Goal: Information Seeking & Learning: Compare options

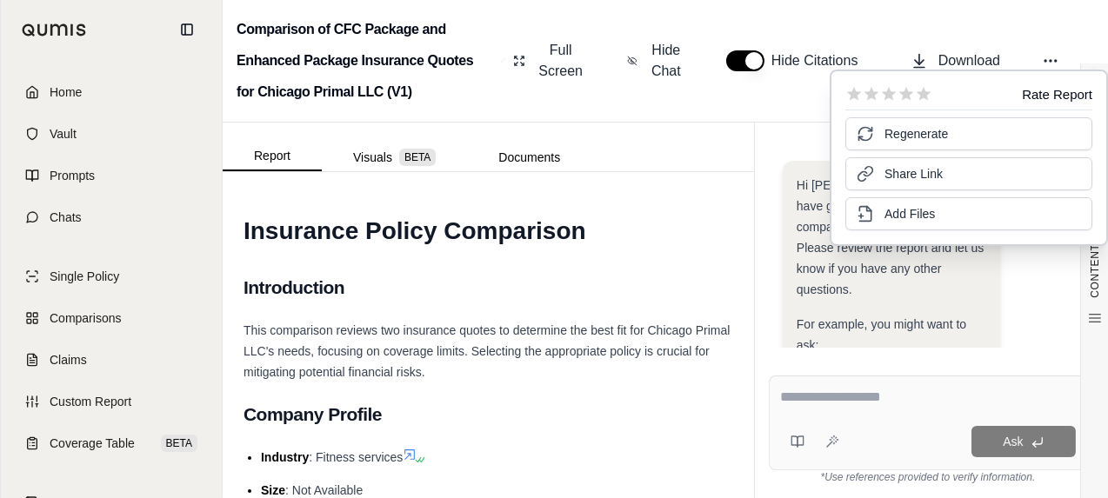
scroll to position [451, 0]
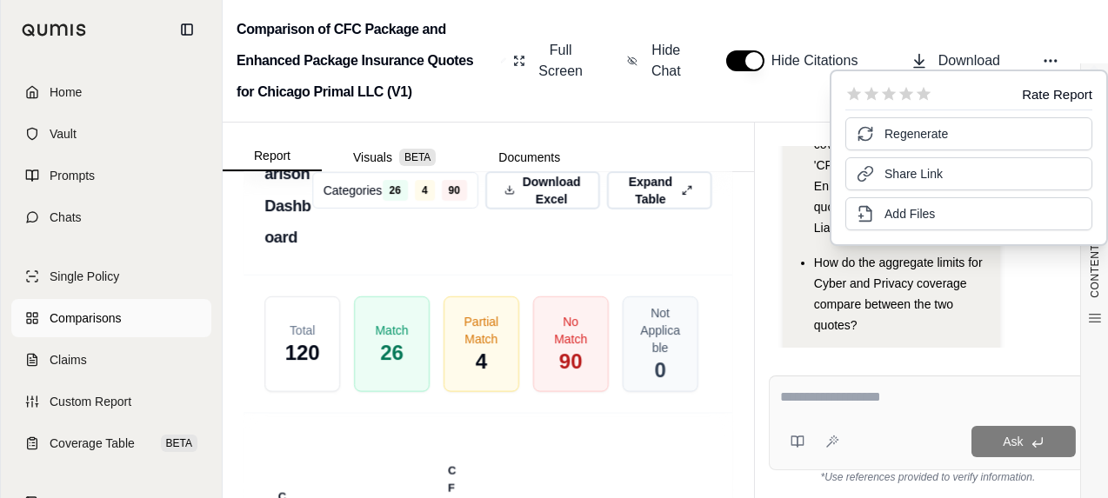
click at [92, 322] on span "Comparisons" at bounding box center [85, 318] width 71 height 17
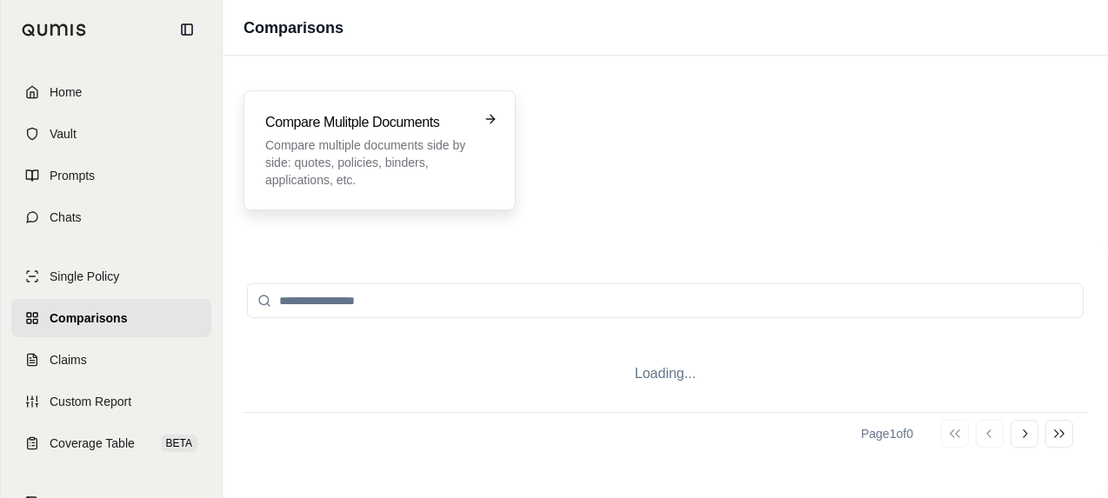
click at [436, 137] on p "Compare multiple documents side by side: quotes, policies, binders, application…" at bounding box center [367, 163] width 204 height 52
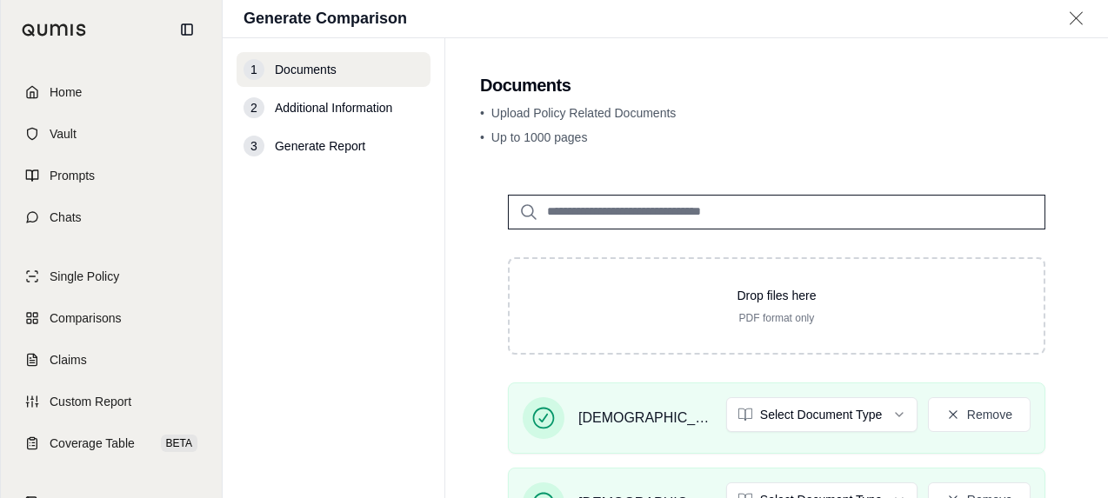
scroll to position [174, 0]
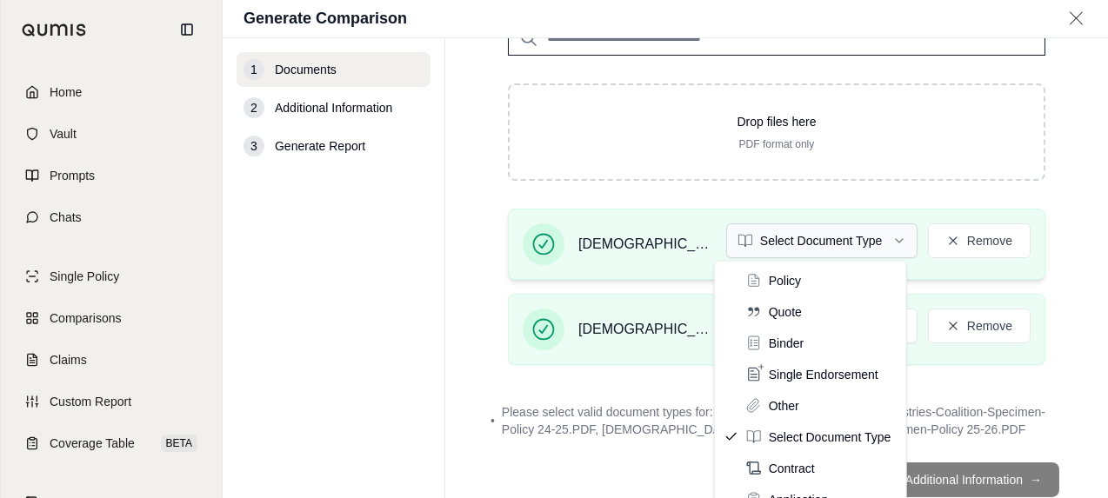
click at [863, 248] on html "Home Vault Prompts Chats Single Policy Comparisons Claims Custom Report Coverag…" at bounding box center [554, 249] width 1108 height 498
click at [1066, 322] on html "Home Vault Prompts Chats Single Policy Comparisons Claims Custom Report Coverag…" at bounding box center [554, 249] width 1108 height 498
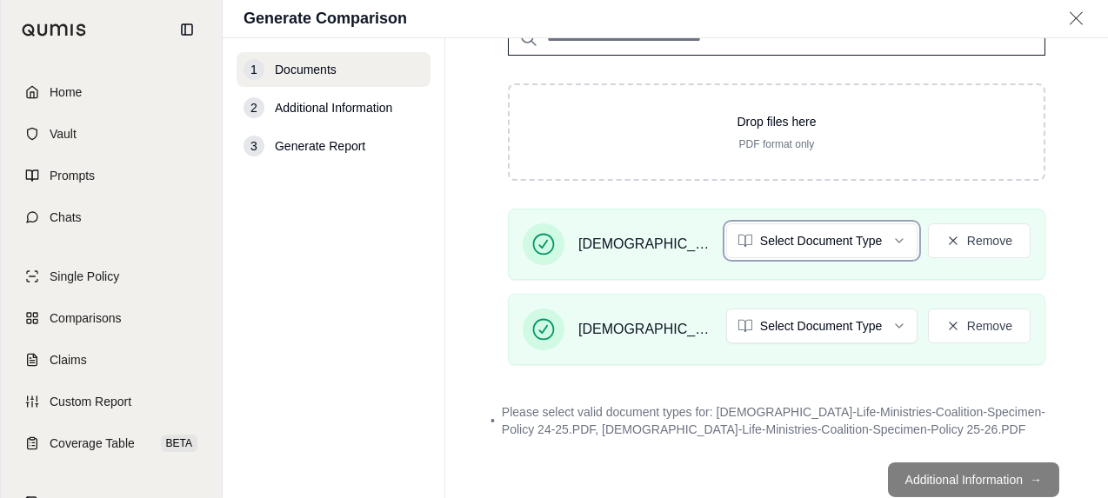
scroll to position [218, 0]
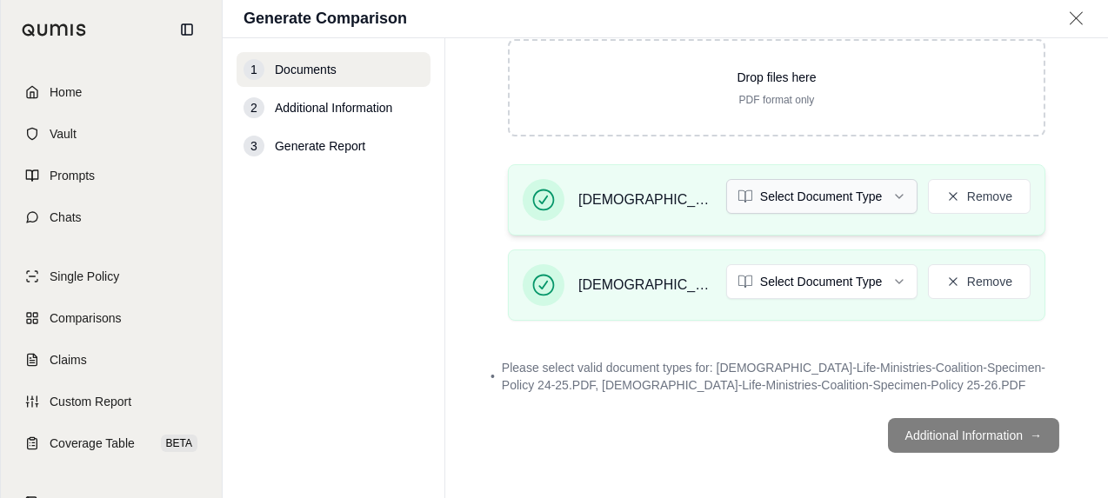
click at [825, 185] on html "Home Vault Prompts Chats Single Policy Comparisons Claims Custom Report Coverag…" at bounding box center [554, 249] width 1108 height 498
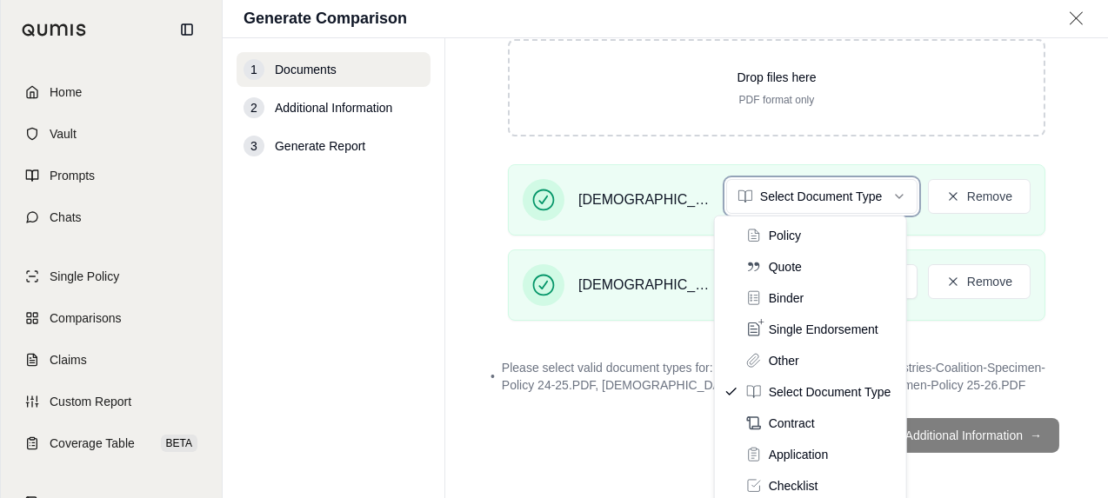
click at [1081, 310] on html "Home Vault Prompts Chats Single Policy Comparisons Claims Custom Report Coverag…" at bounding box center [554, 249] width 1108 height 498
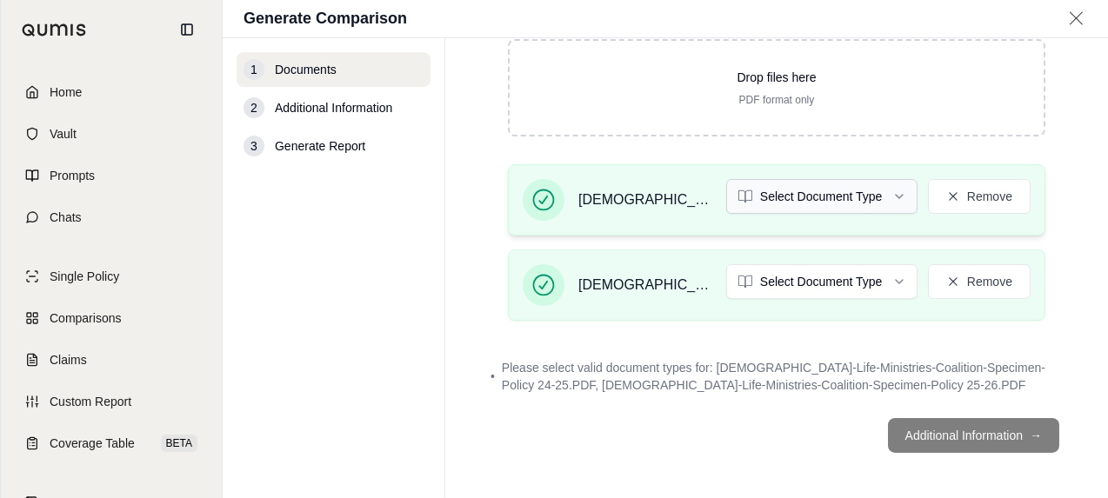
click at [832, 200] on html "Home Vault Prompts Chats Single Policy Comparisons Claims Custom Report Coverag…" at bounding box center [554, 249] width 1108 height 498
click at [828, 271] on html "Home Vault Prompts Chats Single Policy Comparisons Claims Custom Report Coverag…" at bounding box center [554, 249] width 1108 height 498
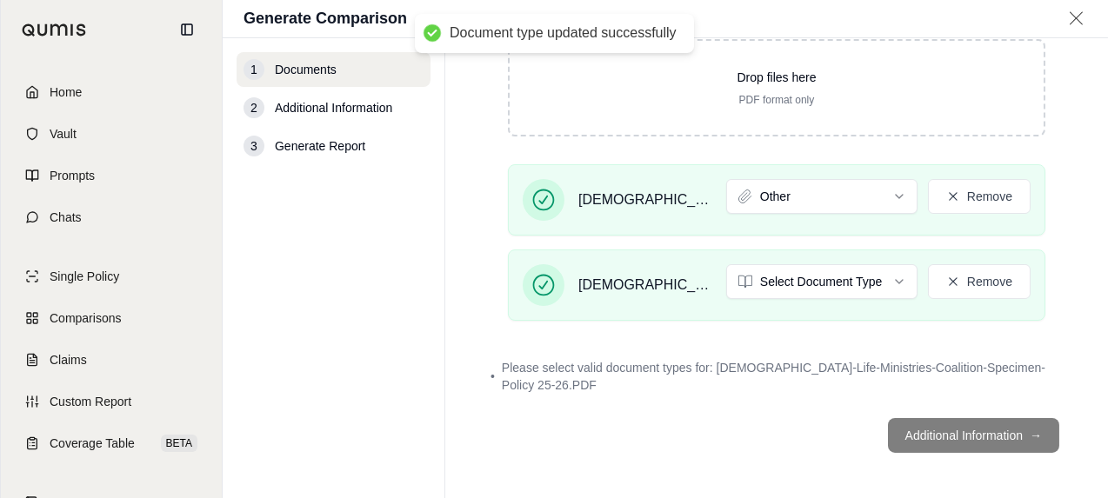
click at [1019, 436] on footer "Additional Information →" at bounding box center [776, 436] width 593 height 63
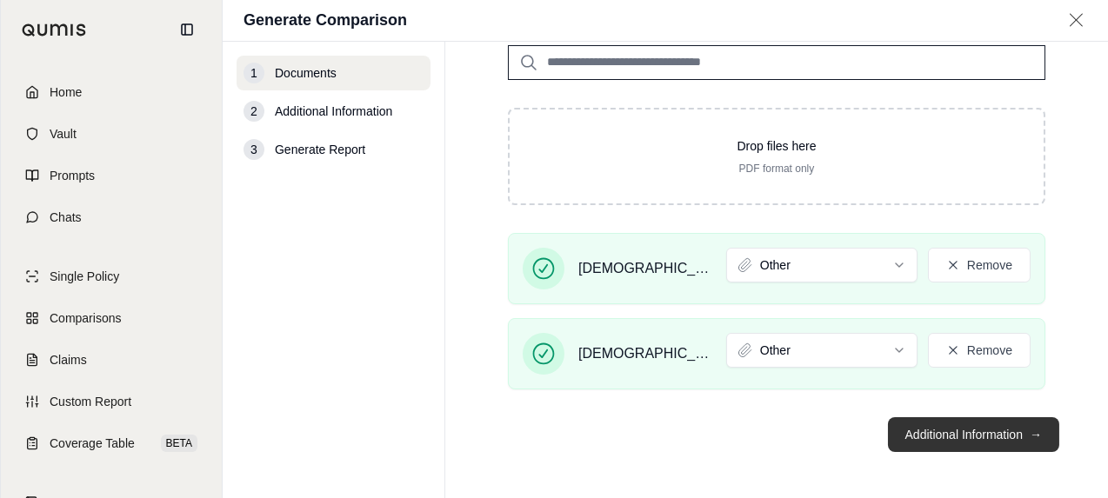
click at [959, 430] on button "Additional Information →" at bounding box center [973, 435] width 171 height 35
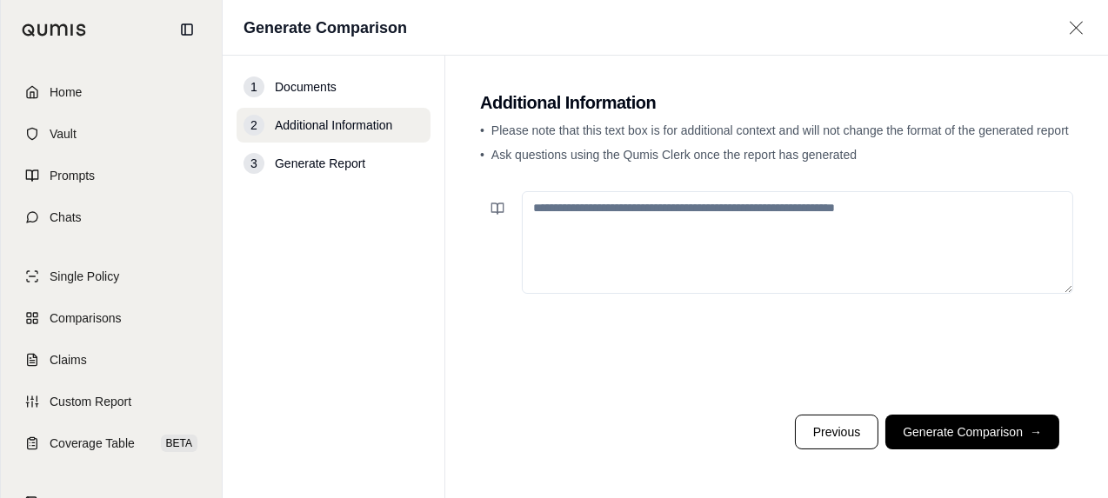
click at [799, 213] on textarea at bounding box center [798, 242] width 552 height 103
type textarea "*"
drag, startPoint x: 708, startPoint y: 204, endPoint x: 763, endPoint y: 169, distance: 64.9
click at [778, 150] on span "Ask questions using the Qumis Clerk once the report has generated" at bounding box center [673, 155] width 365 height 14
click at [728, 229] on textarea "**********" at bounding box center [798, 242] width 552 height 102
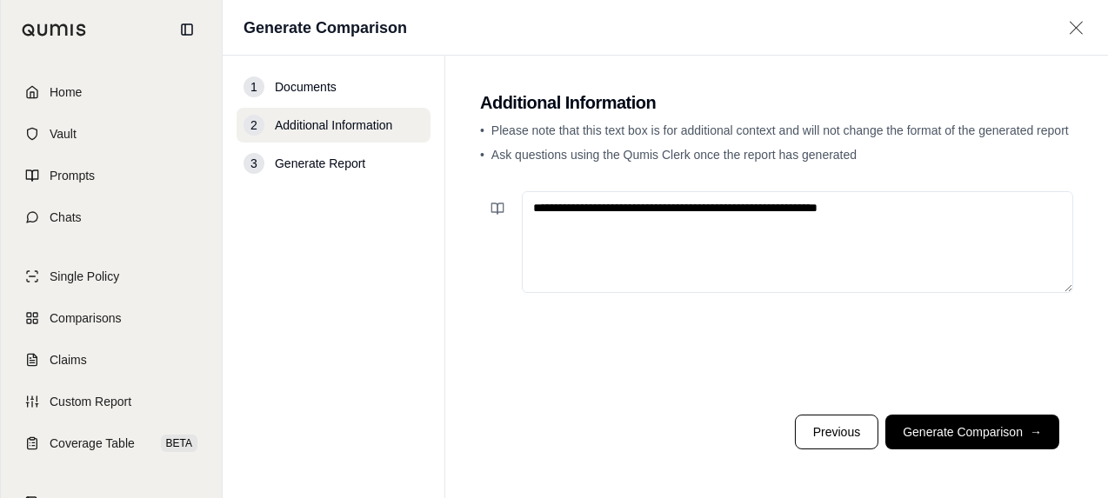
click at [933, 213] on textarea "**********" at bounding box center [798, 242] width 552 height 102
click at [939, 209] on textarea "**********" at bounding box center [798, 242] width 552 height 102
type textarea "**********"
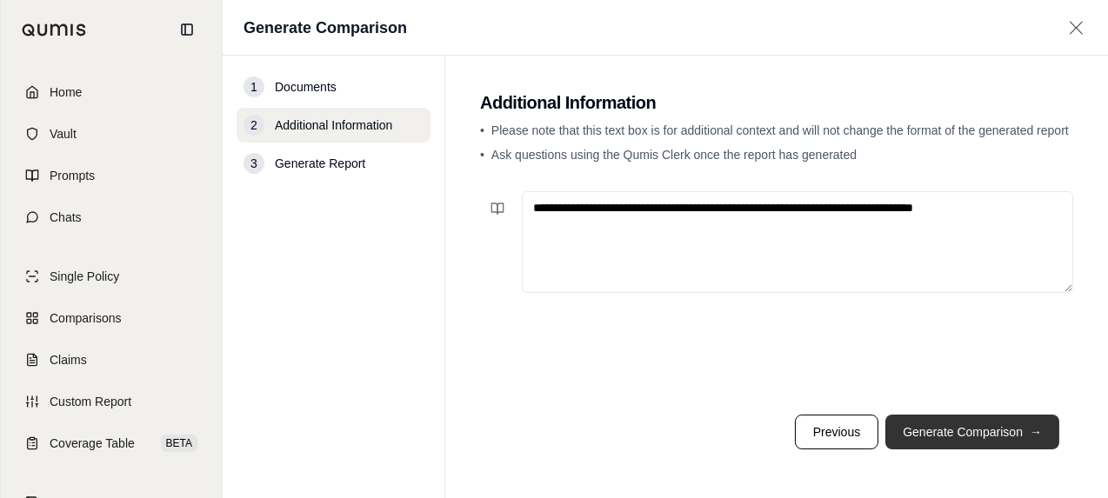
click at [984, 429] on button "Generate Comparison →" at bounding box center [973, 432] width 174 height 35
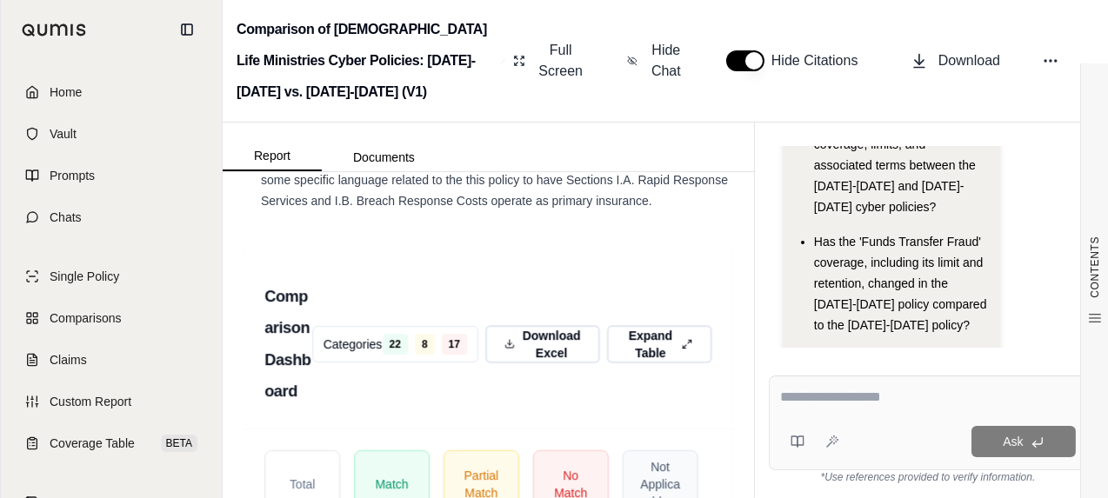
scroll to position [4237, 0]
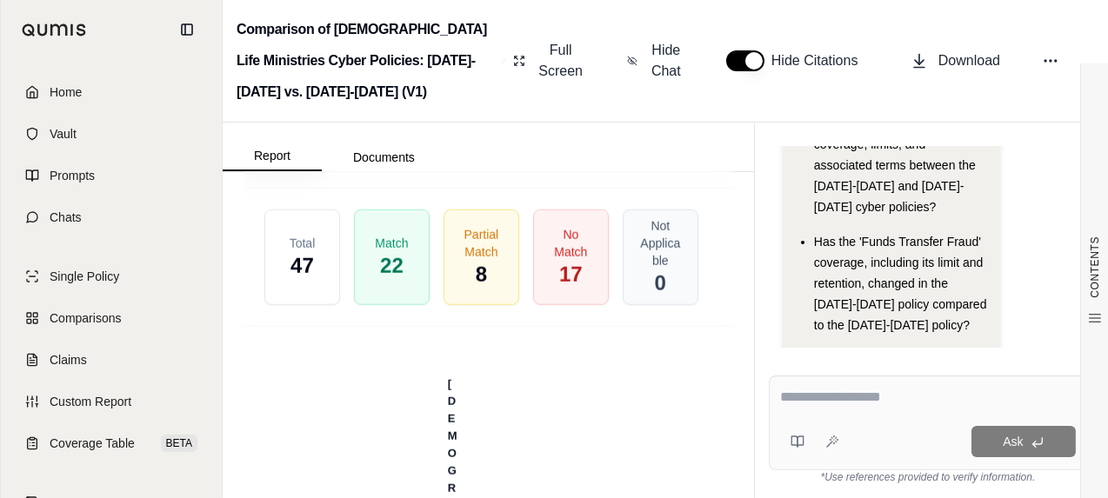
click at [548, 122] on span "Download Excel" at bounding box center [552, 103] width 62 height 37
